Goal: Transaction & Acquisition: Book appointment/travel/reservation

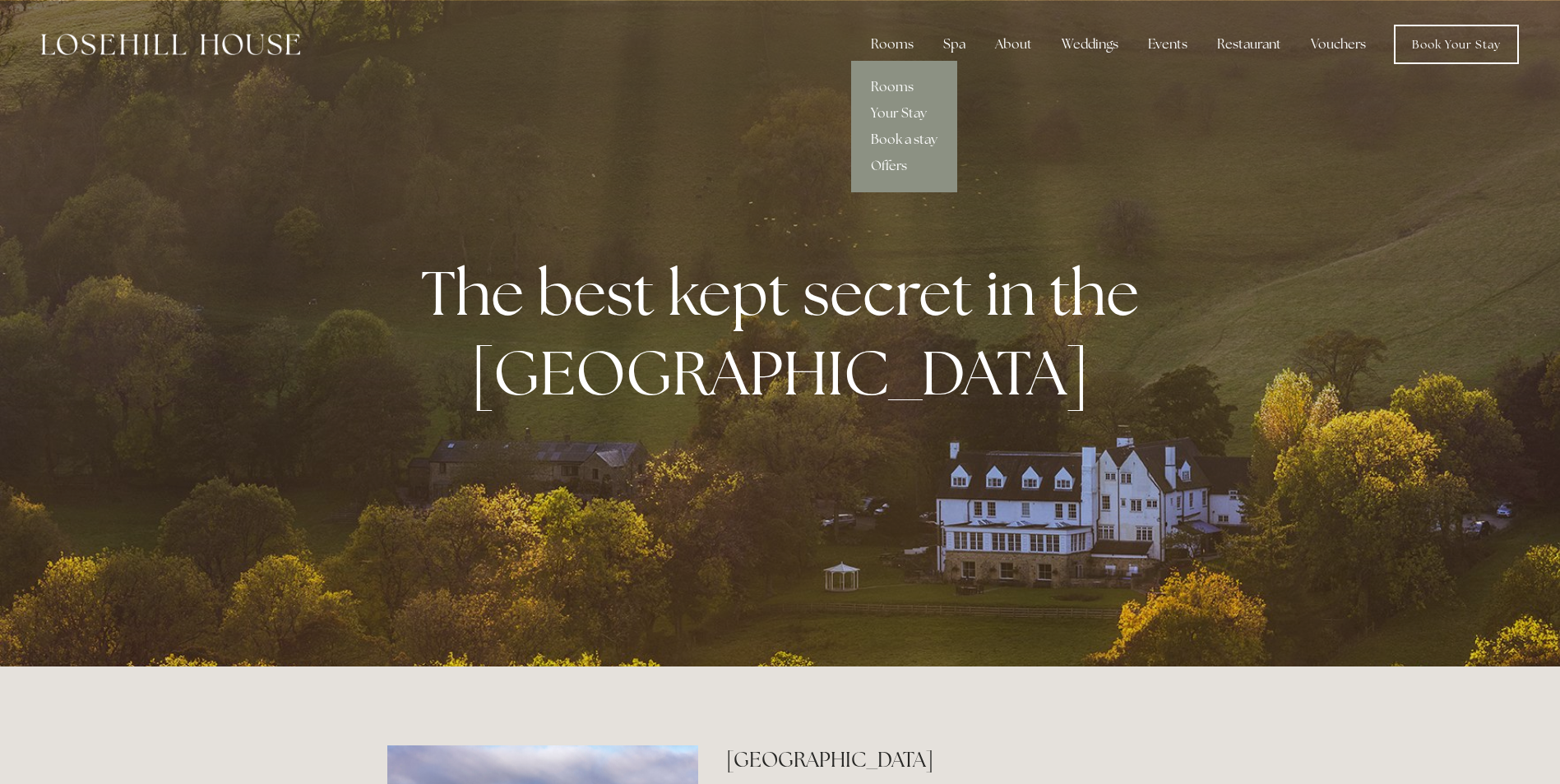
click at [900, 136] on link "Book a stay" at bounding box center [904, 139] width 106 height 26
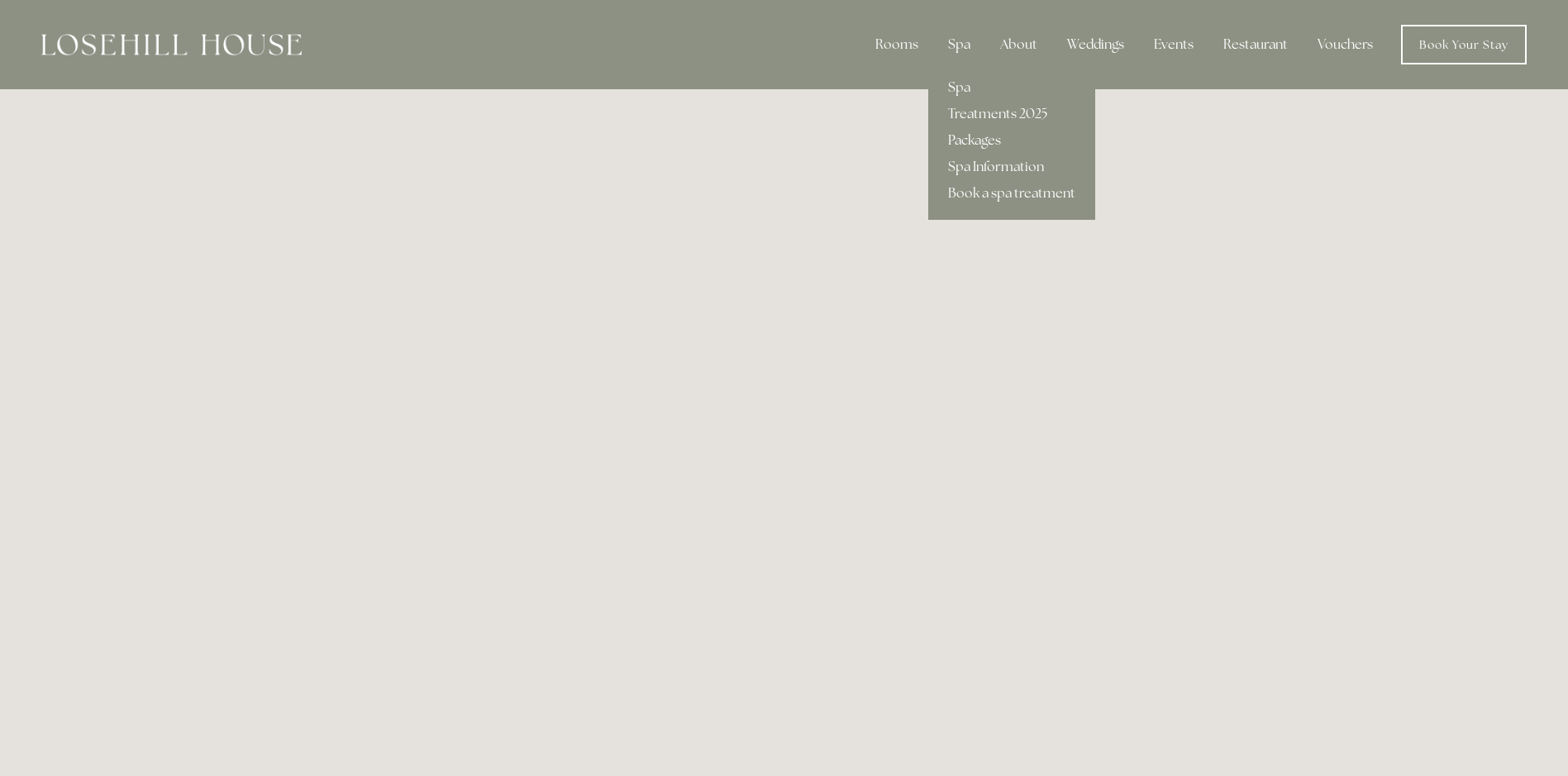
click at [984, 139] on link "Packages" at bounding box center [1011, 140] width 167 height 26
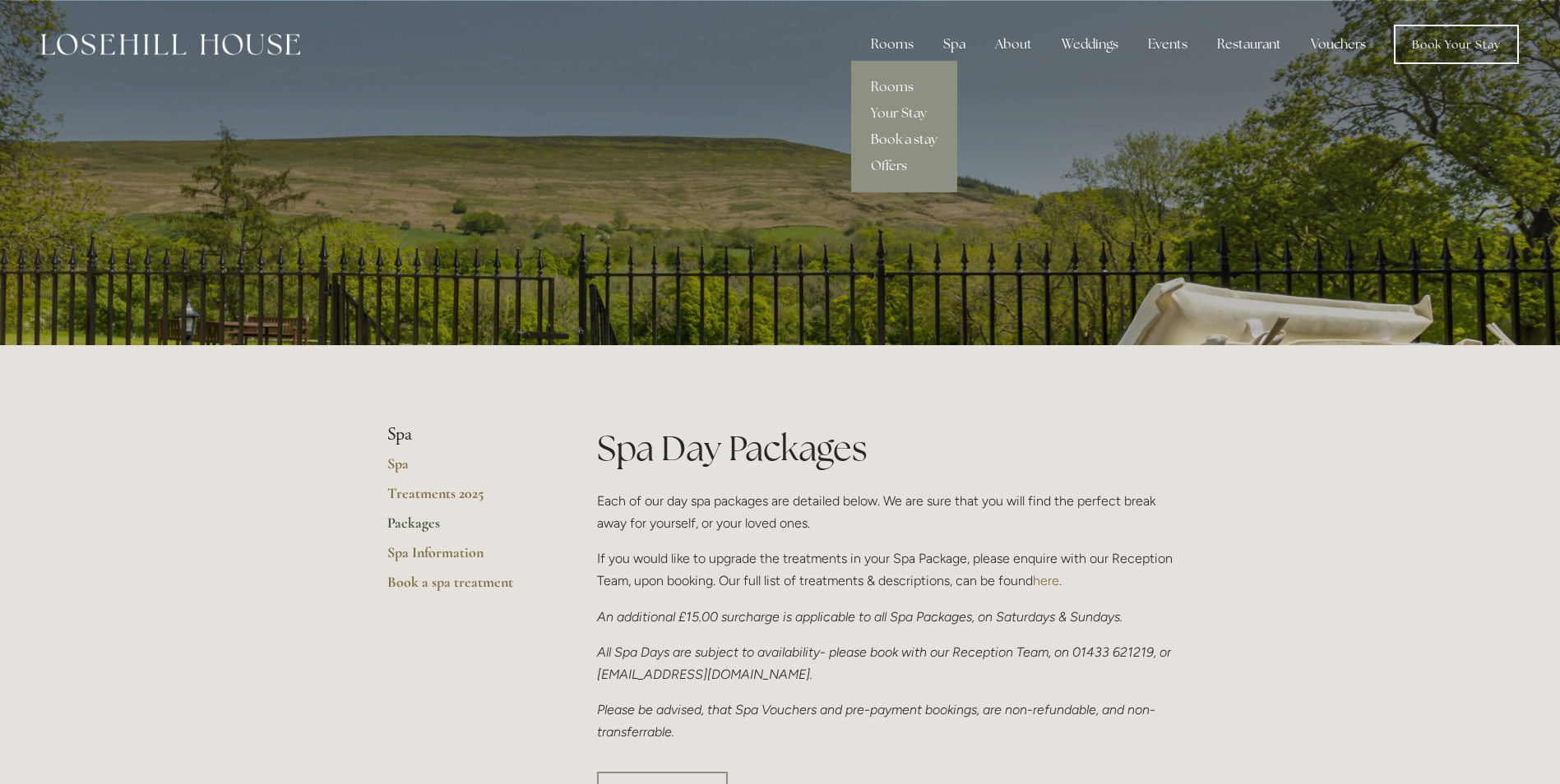
click at [898, 137] on link "Book a stay" at bounding box center [904, 139] width 106 height 26
click at [892, 162] on link "Offers" at bounding box center [904, 166] width 106 height 26
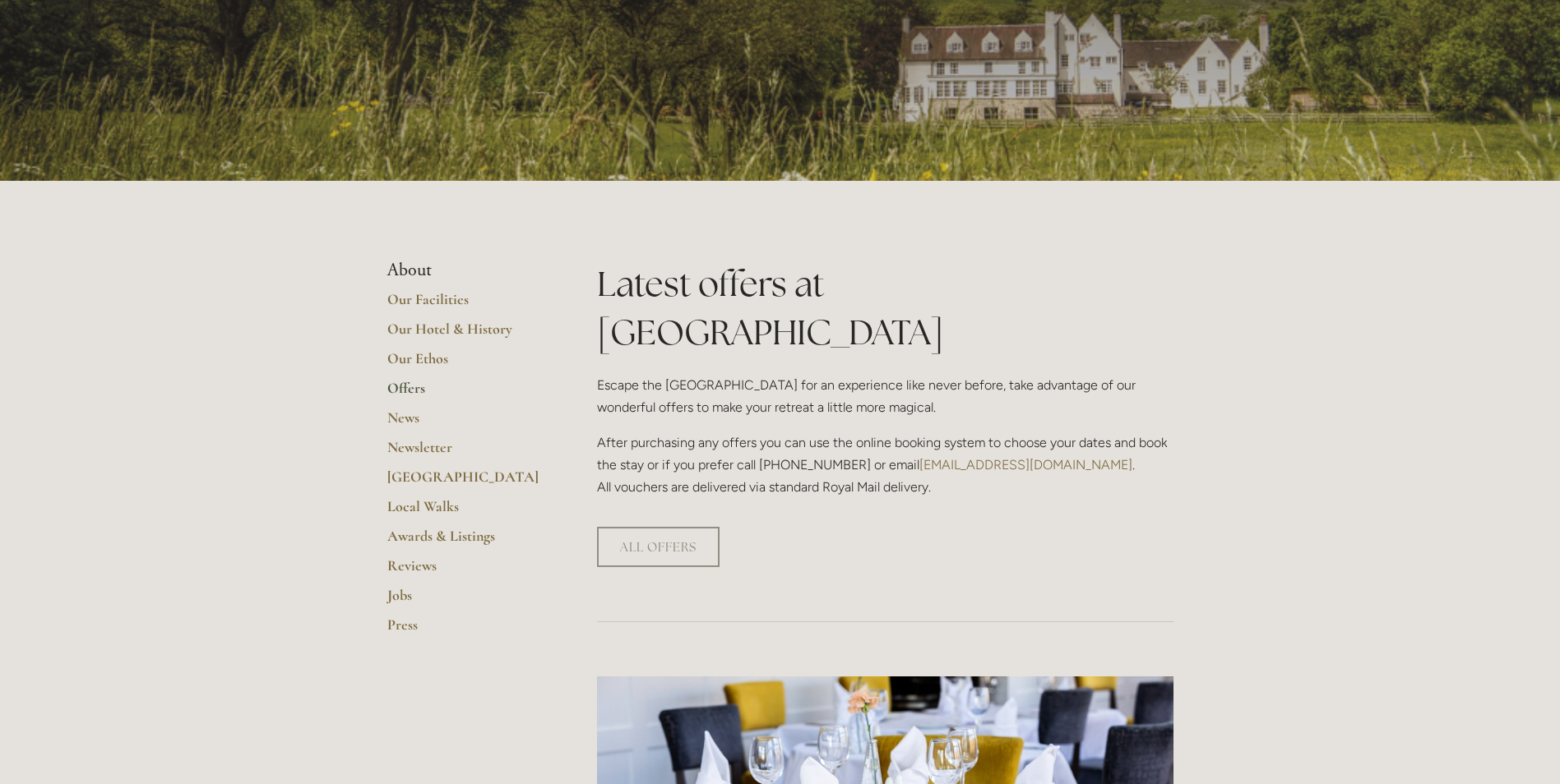
scroll to position [82, 0]
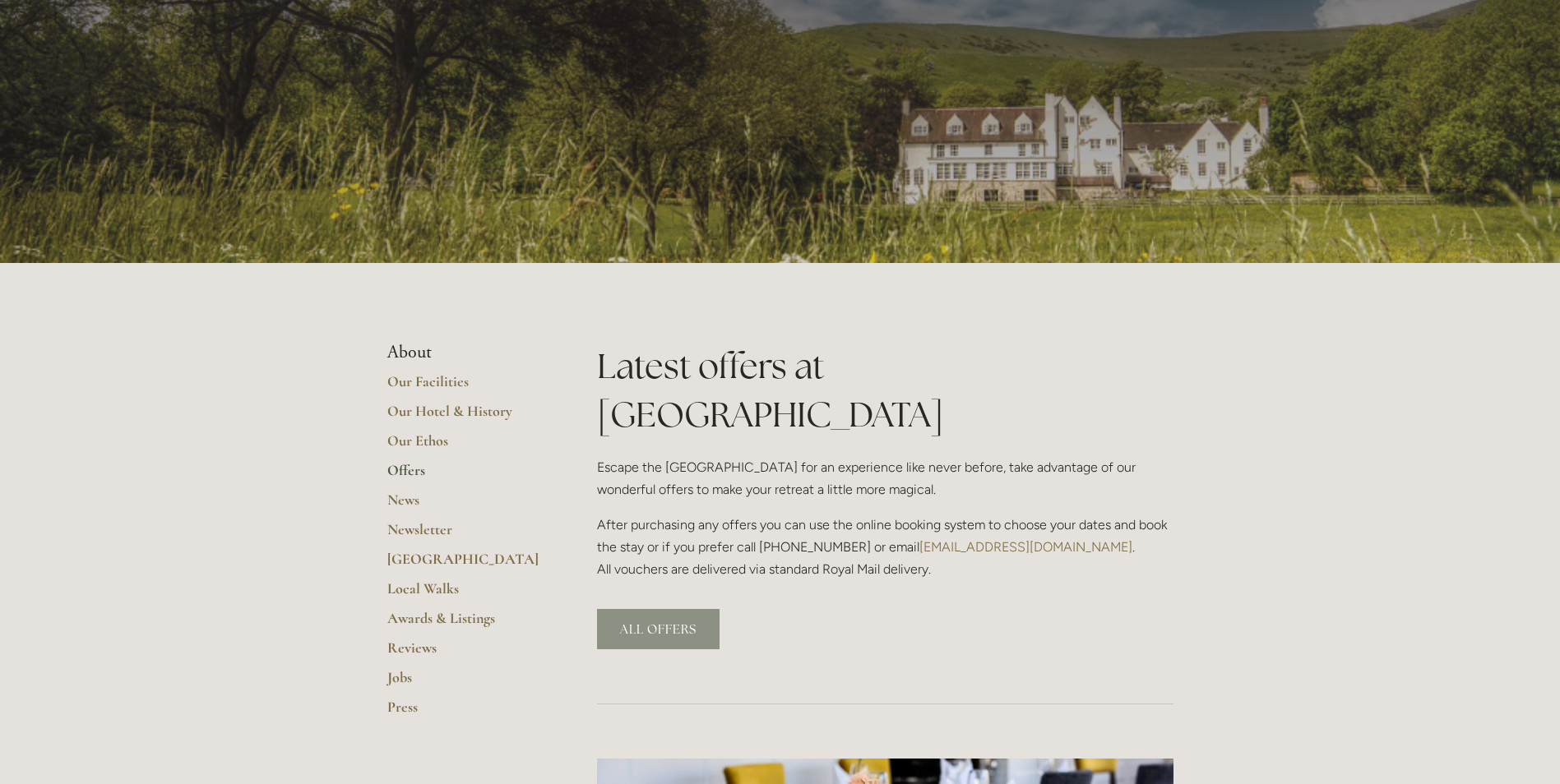
click at [666, 609] on link "ALL OFFERS" at bounding box center [658, 630] width 123 height 41
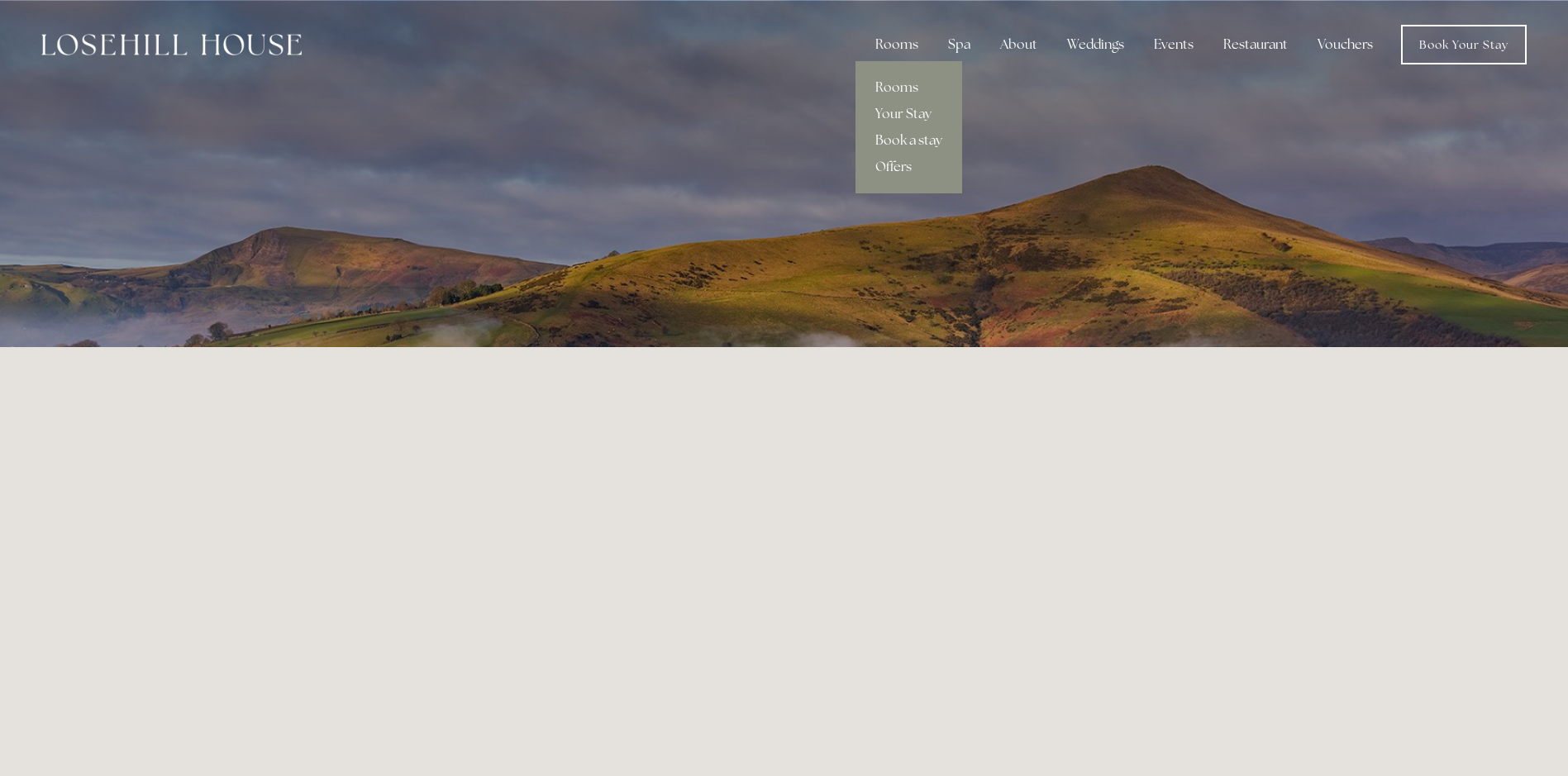
click at [908, 140] on link "Book a stay" at bounding box center [909, 140] width 107 height 26
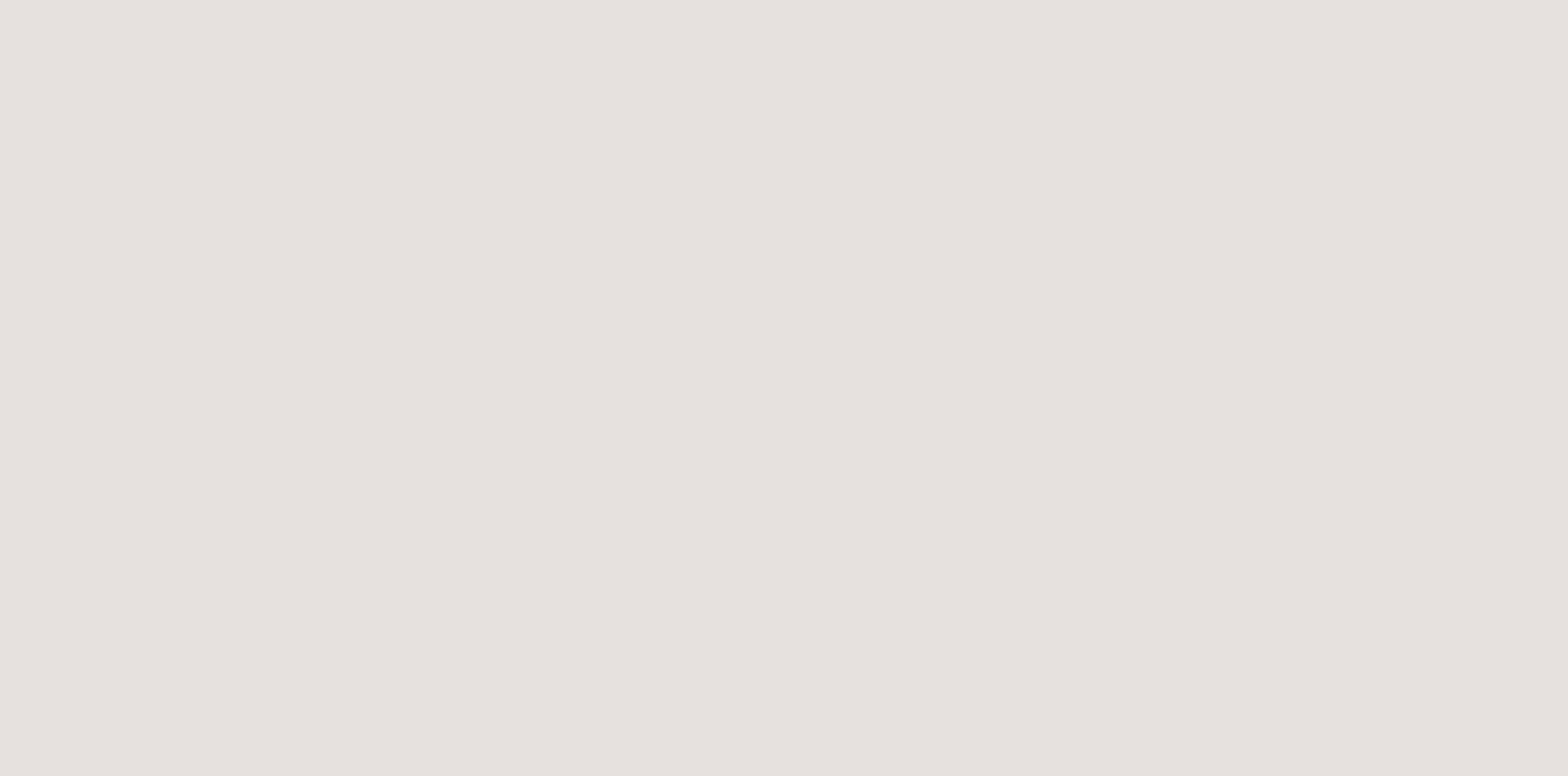
scroll to position [90, 0]
